Goal: Task Accomplishment & Management: Manage account settings

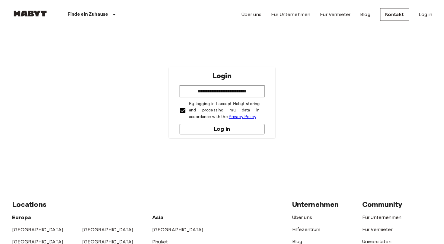
click at [206, 129] on button "Log in" at bounding box center [222, 129] width 85 height 11
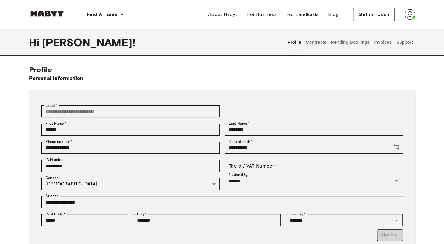
click at [351, 47] on button "Pending Bookings" at bounding box center [351, 42] width 40 height 27
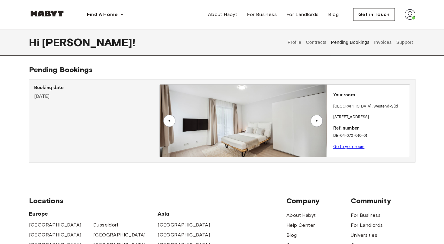
click at [317, 118] on div "▲" at bounding box center [317, 121] width 12 height 12
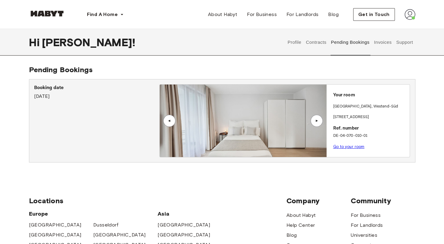
click at [317, 118] on div "▲" at bounding box center [317, 121] width 12 height 12
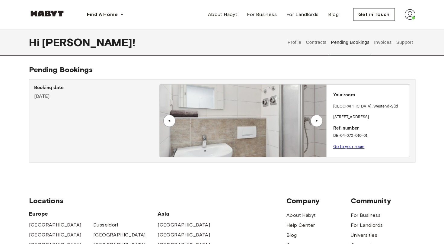
click at [345, 146] on link "Go to your room" at bounding box center [348, 146] width 31 height 5
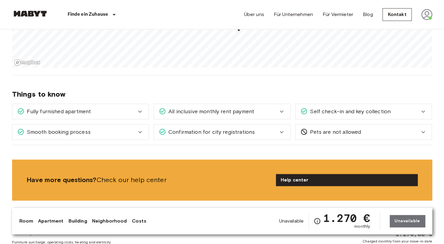
scroll to position [428, 0]
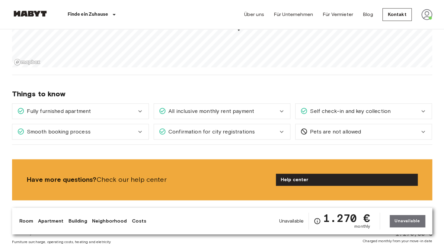
click at [400, 111] on div "Self check-in and key collection" at bounding box center [360, 111] width 119 height 8
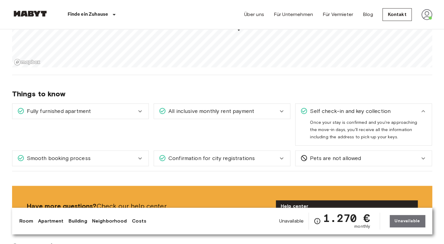
click at [415, 109] on div "Self check-in and key collection" at bounding box center [360, 111] width 119 height 8
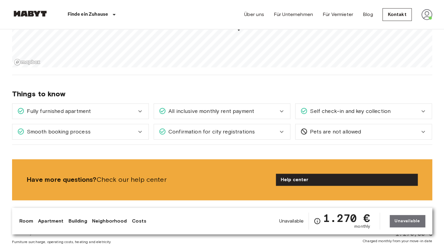
click at [282, 109] on icon at bounding box center [281, 111] width 7 height 7
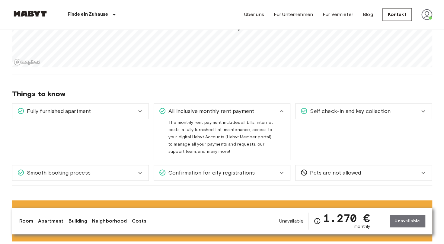
click at [284, 111] on icon at bounding box center [282, 111] width 4 height 2
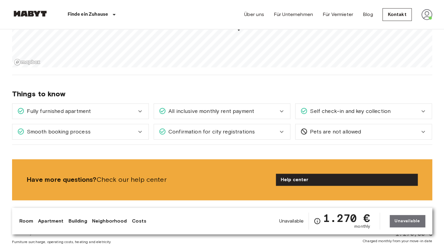
click at [282, 131] on icon at bounding box center [282, 132] width 4 height 2
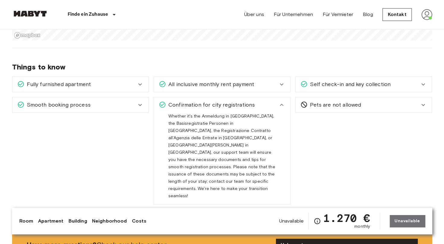
scroll to position [456, 0]
click at [284, 105] on icon at bounding box center [281, 104] width 7 height 7
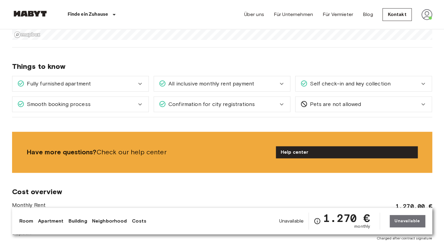
click at [140, 104] on icon at bounding box center [140, 104] width 4 height 2
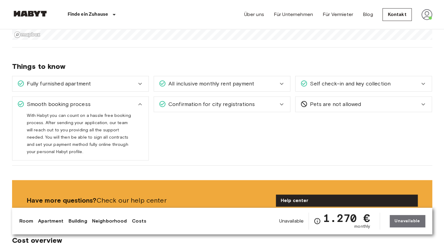
click at [140, 104] on icon at bounding box center [140, 104] width 7 height 7
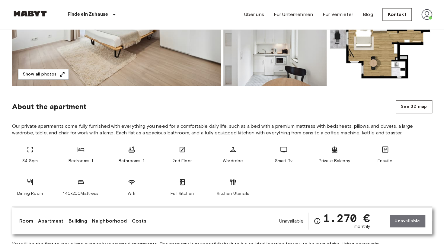
scroll to position [121, 0]
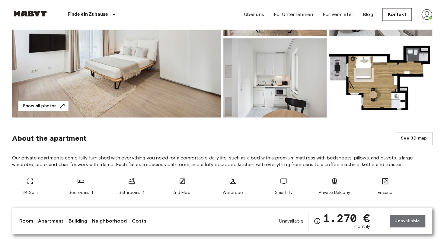
click at [430, 15] on img at bounding box center [427, 14] width 11 height 11
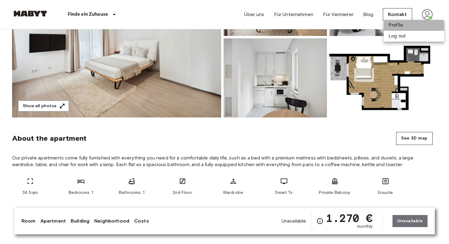
click at [397, 23] on li "Profile" at bounding box center [414, 25] width 60 height 11
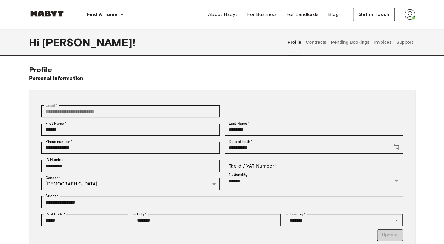
click at [345, 40] on button "Pending Bookings" at bounding box center [351, 42] width 40 height 27
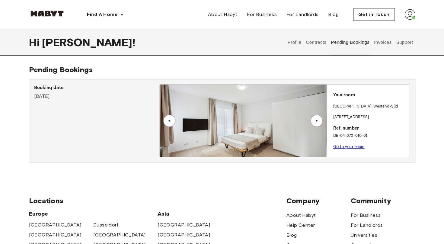
click at [341, 146] on link "Go to your room" at bounding box center [348, 146] width 31 height 5
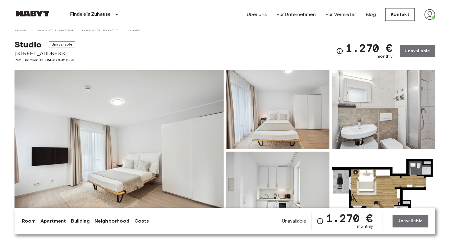
scroll to position [8, 0]
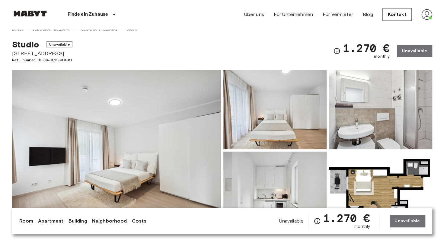
click at [135, 124] on img at bounding box center [116, 150] width 209 height 161
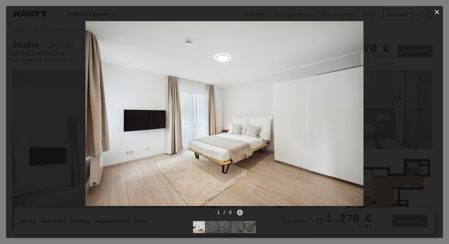
click at [237, 210] on icon "Next image" at bounding box center [240, 213] width 6 height 6
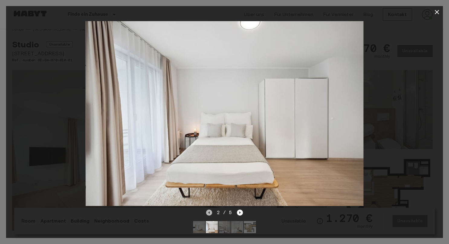
click at [208, 210] on icon "Previous image" at bounding box center [209, 213] width 6 height 6
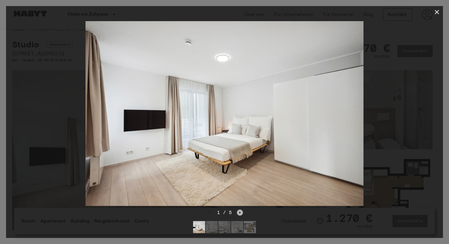
click at [239, 210] on icon "Next image" at bounding box center [240, 213] width 6 height 6
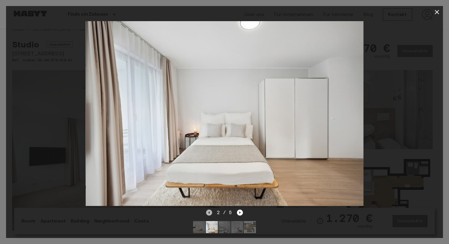
click at [209, 210] on icon "Previous image" at bounding box center [209, 213] width 6 height 6
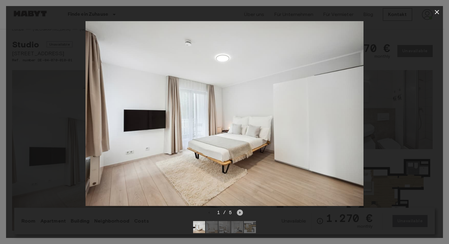
click at [241, 210] on icon "Next image" at bounding box center [240, 213] width 6 height 6
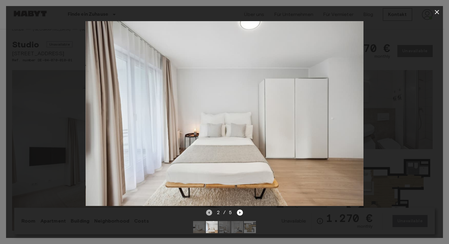
click at [210, 210] on icon "Previous image" at bounding box center [209, 213] width 6 height 6
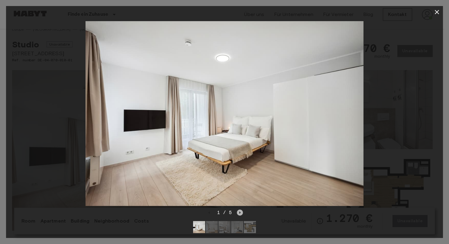
click at [239, 210] on icon "Next image" at bounding box center [240, 213] width 6 height 6
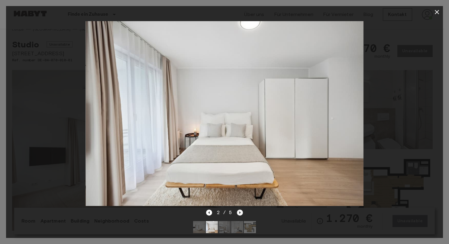
click at [239, 210] on icon "Next image" at bounding box center [240, 213] width 6 height 6
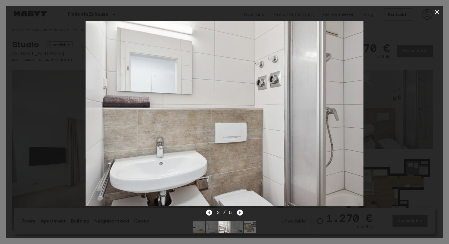
click at [239, 210] on icon "Next image" at bounding box center [240, 213] width 6 height 6
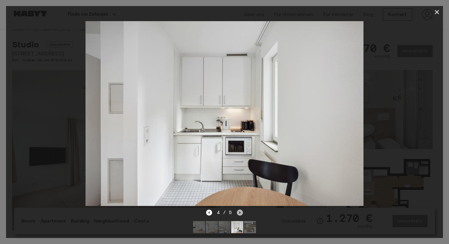
click at [239, 210] on icon "Next image" at bounding box center [240, 213] width 6 height 6
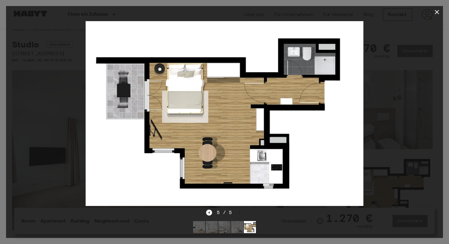
click at [436, 11] on icon "button" at bounding box center [437, 12] width 4 height 4
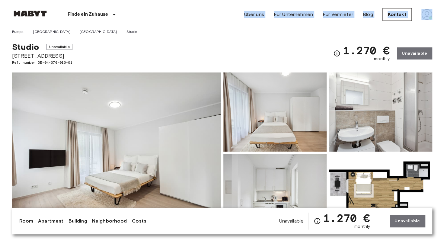
scroll to position [0, 0]
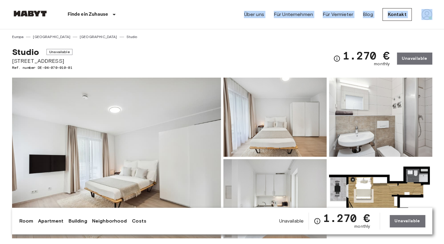
drag, startPoint x: 420, startPoint y: 18, endPoint x: 186, endPoint y: -18, distance: 236.9
click at [426, 13] on img at bounding box center [427, 14] width 11 height 11
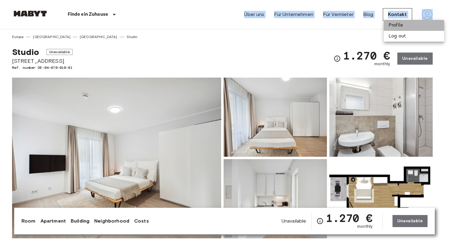
click at [392, 24] on li "Profile" at bounding box center [414, 25] width 60 height 11
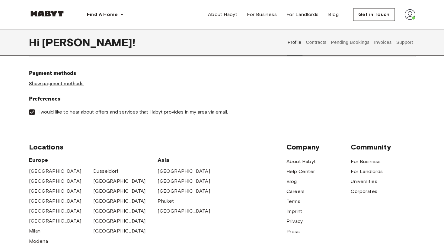
scroll to position [197, 0]
click at [78, 85] on link "Show payment methods" at bounding box center [56, 83] width 55 height 6
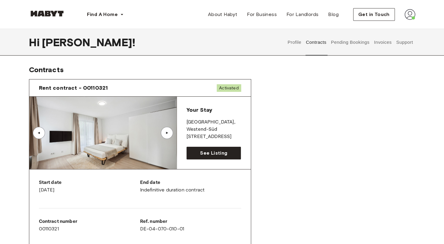
click at [386, 43] on button "Invoices" at bounding box center [382, 42] width 19 height 27
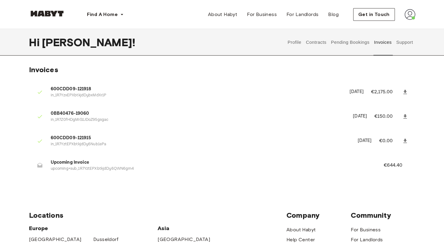
click at [40, 167] on icon at bounding box center [39, 165] width 5 height 5
click at [59, 163] on span "Upcoming Invoice" at bounding box center [210, 162] width 319 height 7
drag, startPoint x: 59, startPoint y: 163, endPoint x: 104, endPoint y: 176, distance: 46.5
click at [104, 176] on li "Upcoming Invoice upcoming+sub_1R7YztEPXbtkjdDy6QWN6gm4 €644.40" at bounding box center [222, 165] width 387 height 21
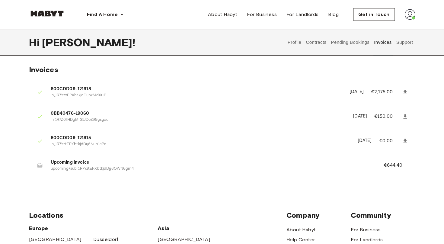
click at [169, 212] on span "Locations" at bounding box center [158, 215] width 258 height 9
click at [410, 16] on img at bounding box center [410, 14] width 11 height 11
click at [393, 27] on span "Profile" at bounding box center [391, 28] width 15 height 7
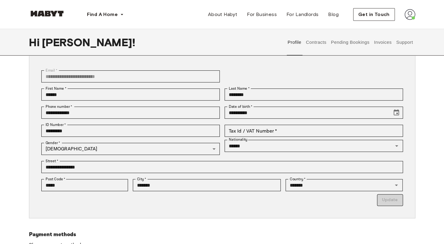
scroll to position [36, 0]
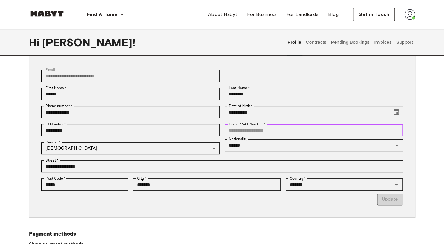
click at [294, 130] on input "Tax Id / VAT Number   *" at bounding box center [314, 130] width 179 height 12
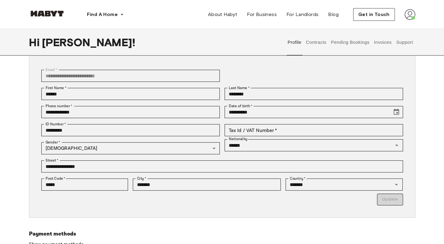
click at [431, 121] on div "**********" at bounding box center [222, 155] width 435 height 250
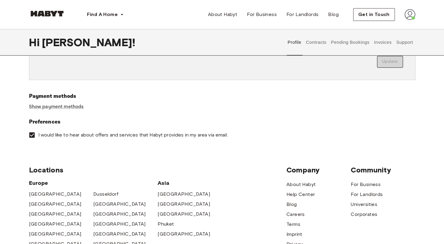
scroll to position [157, 0]
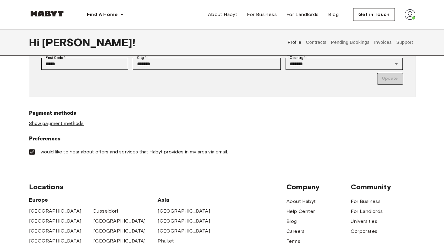
click at [71, 124] on link "Show payment methods" at bounding box center [56, 124] width 55 height 6
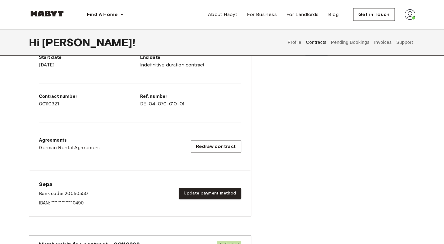
scroll to position [126, 0]
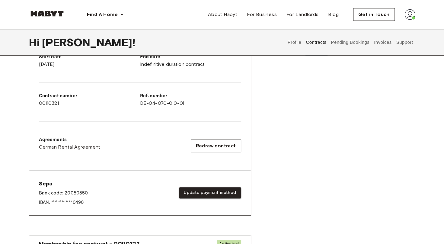
click at [384, 42] on button "Invoices" at bounding box center [382, 42] width 19 height 27
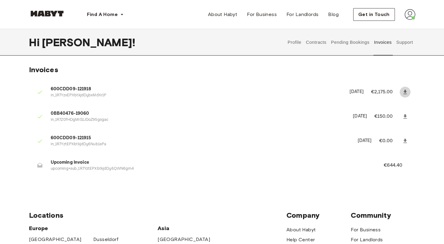
click at [406, 90] on icon at bounding box center [405, 92] width 6 height 6
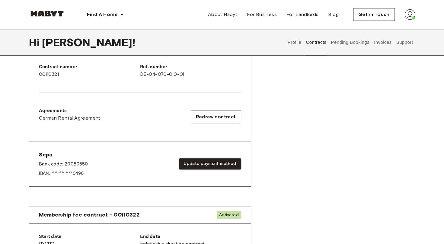
scroll to position [155, 0]
click at [213, 160] on button "Update payment method" at bounding box center [210, 163] width 62 height 11
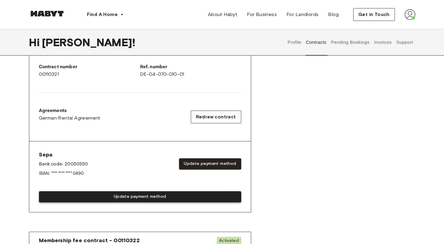
click at [144, 196] on button "Update payment method" at bounding box center [140, 196] width 202 height 11
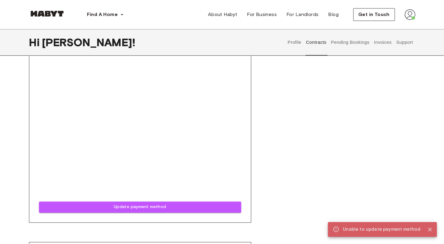
scroll to position [460, 0]
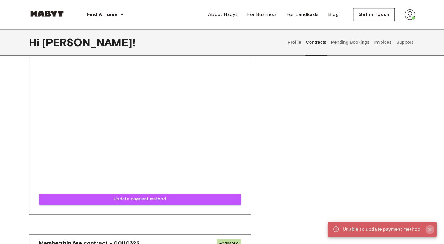
click at [429, 228] on icon "Close" at bounding box center [430, 230] width 6 height 6
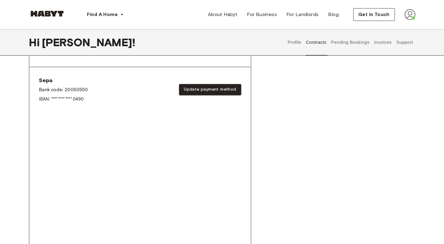
scroll to position [229, 0]
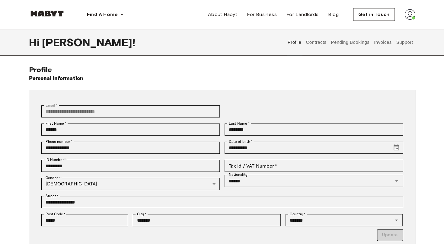
click at [408, 15] on img at bounding box center [410, 14] width 11 height 11
click at [395, 27] on span "Profile" at bounding box center [391, 28] width 15 height 7
click at [358, 41] on button "Pending Bookings" at bounding box center [351, 42] width 40 height 27
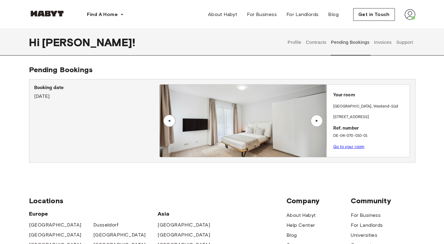
click at [380, 45] on button "Invoices" at bounding box center [382, 42] width 19 height 27
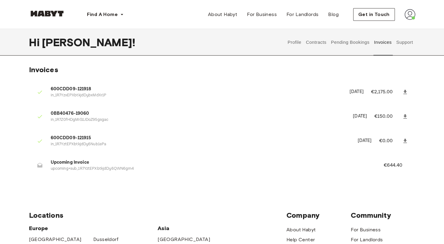
click at [295, 41] on button "Profile" at bounding box center [294, 42] width 15 height 27
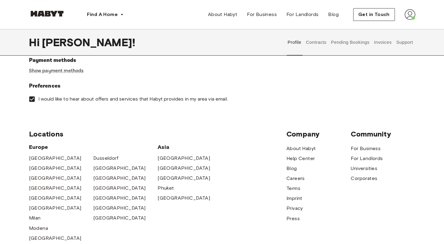
scroll to position [208, 0]
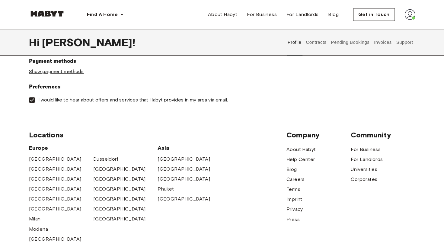
click at [55, 71] on link "Show payment methods" at bounding box center [56, 72] width 55 height 6
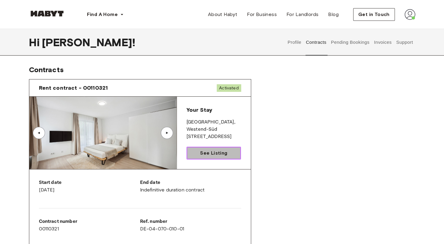
click at [230, 154] on link "See Listing" at bounding box center [214, 153] width 55 height 13
click at [214, 154] on span "See Listing" at bounding box center [213, 153] width 27 height 7
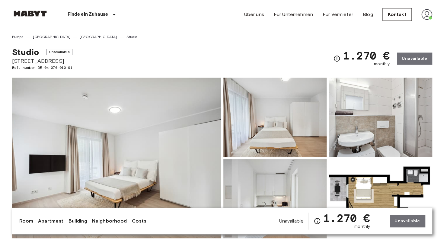
click at [410, 221] on div "Unavailable 1.270 € monthly Unavailable" at bounding box center [352, 221] width 146 height 17
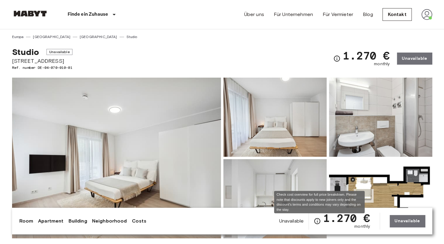
click at [321, 222] on icon "Check cost overview for full price breakdown. Please note that discounts apply …" at bounding box center [317, 221] width 7 height 7
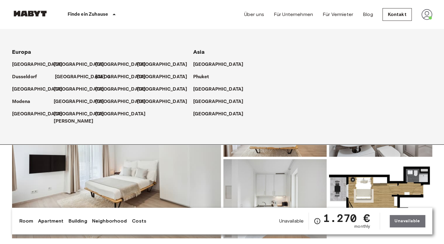
click at [63, 76] on p "[GEOGRAPHIC_DATA]" at bounding box center [80, 76] width 50 height 7
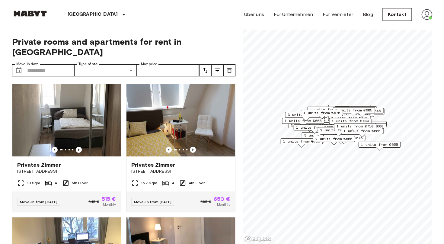
scroll to position [10, 0]
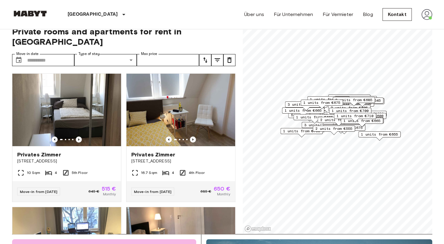
click at [343, 110] on span "1 units from €700" at bounding box center [350, 110] width 37 height 5
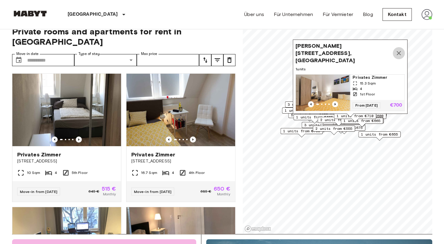
click at [399, 51] on icon "Map marker" at bounding box center [399, 53] width 4 height 4
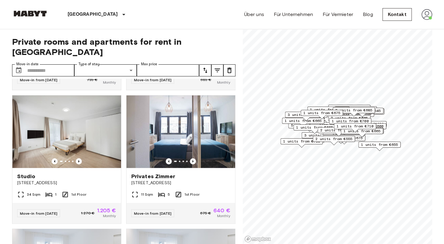
scroll to position [256, 0]
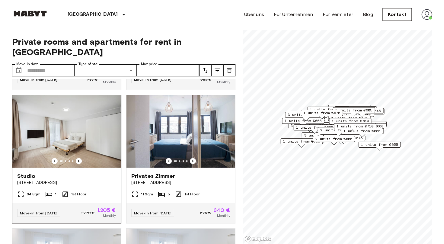
click at [99, 168] on div "Studio Klüberstraße 6-10" at bounding box center [66, 179] width 109 height 23
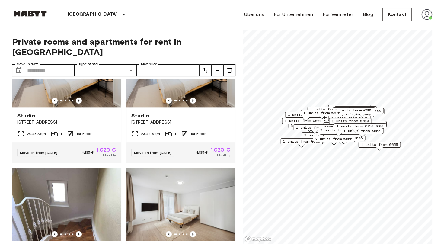
scroll to position [536, 0]
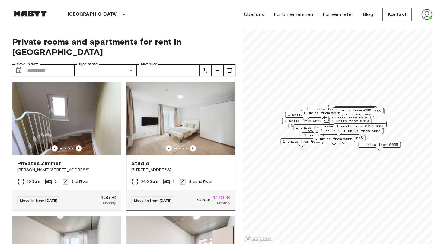
click at [181, 127] on img at bounding box center [181, 118] width 109 height 73
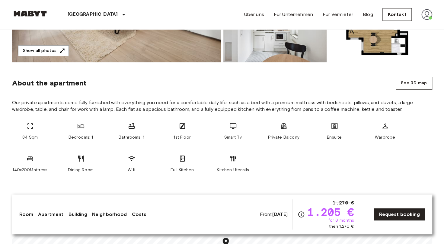
scroll to position [183, 0]
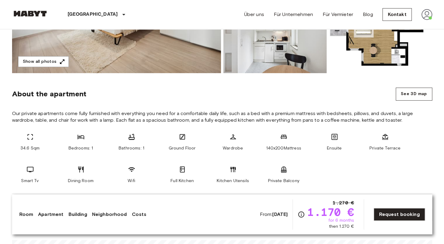
scroll to position [172, 0]
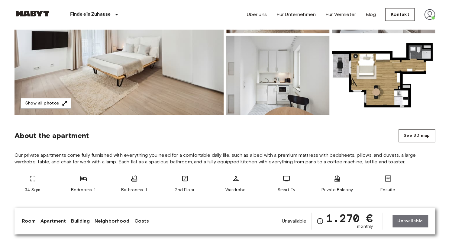
scroll to position [123, 0]
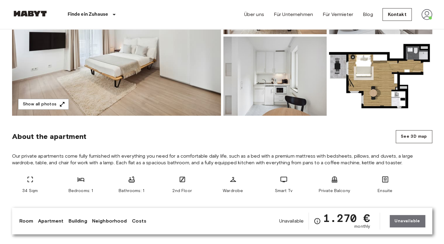
click at [262, 73] on img at bounding box center [275, 76] width 103 height 79
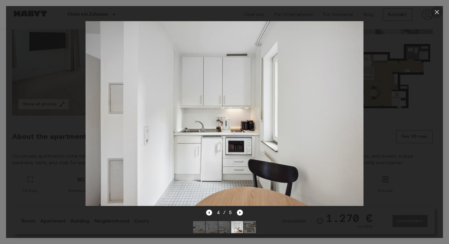
click at [439, 7] on button "button" at bounding box center [437, 12] width 12 height 12
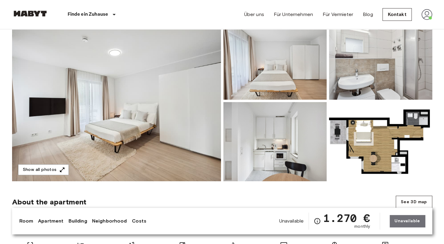
scroll to position [53, 0]
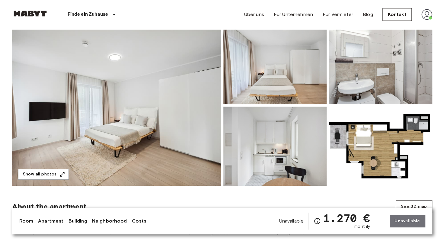
click at [397, 167] on img at bounding box center [380, 146] width 103 height 79
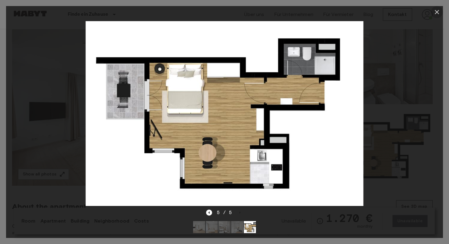
click at [436, 13] on icon "button" at bounding box center [437, 12] width 4 height 4
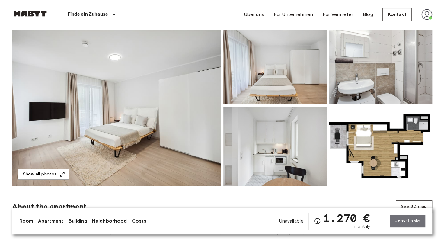
scroll to position [0, 0]
